Goal: Find specific fact

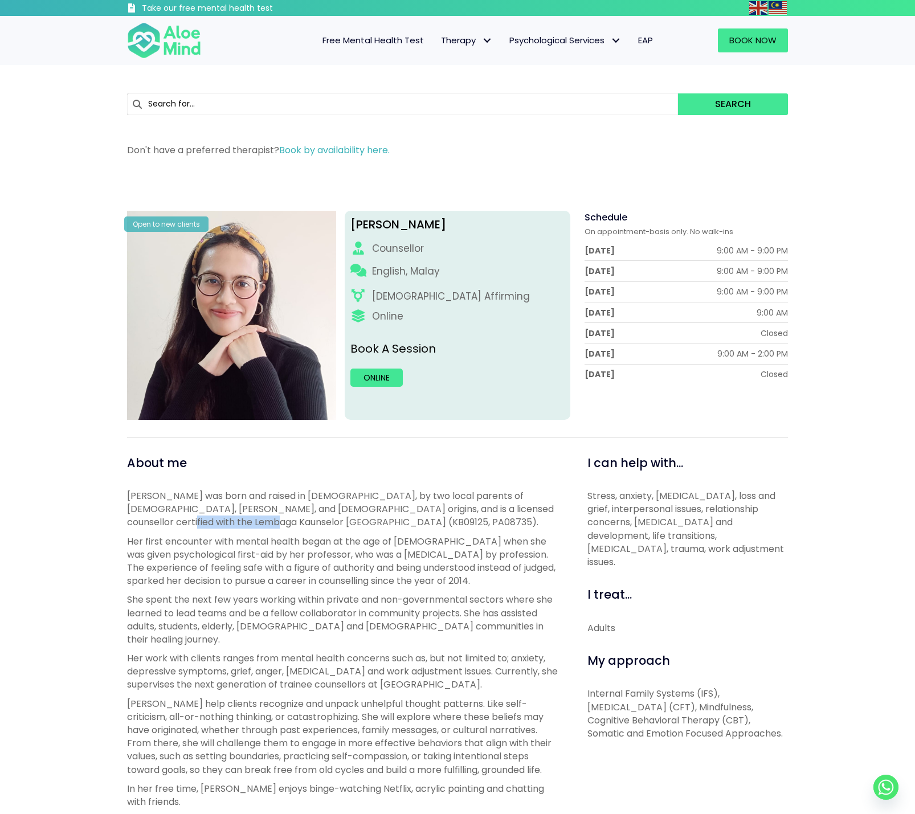
drag, startPoint x: 215, startPoint y: 522, endPoint x: 120, endPoint y: 521, distance: 94.5
click at [120, 521] on div "About me [PERSON_NAME] was born and raised in [DEMOGRAPHIC_DATA], by two local …" at bounding box center [344, 750] width 452 height 593
copy p "(KB09125, PA08735)"
